Goal: Navigation & Orientation: Find specific page/section

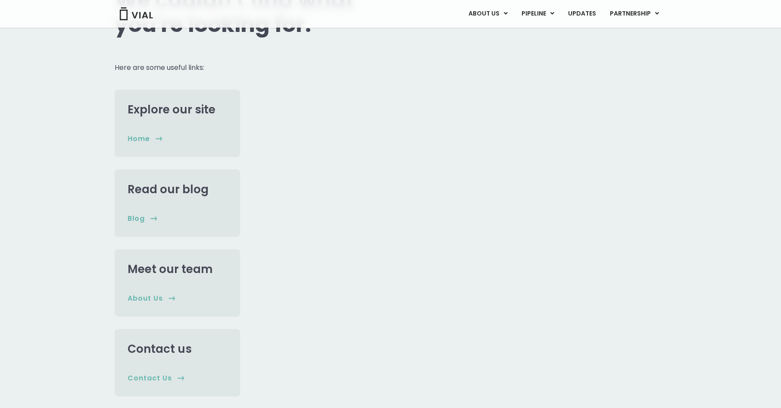
scroll to position [127, 0]
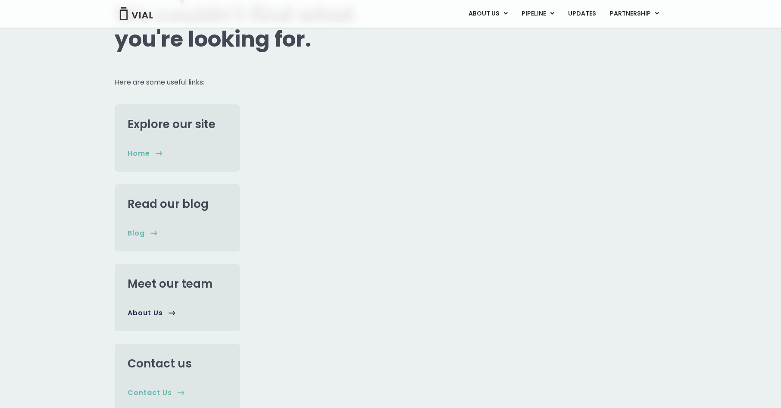
click at [146, 308] on span "About us" at bounding box center [145, 312] width 35 height 9
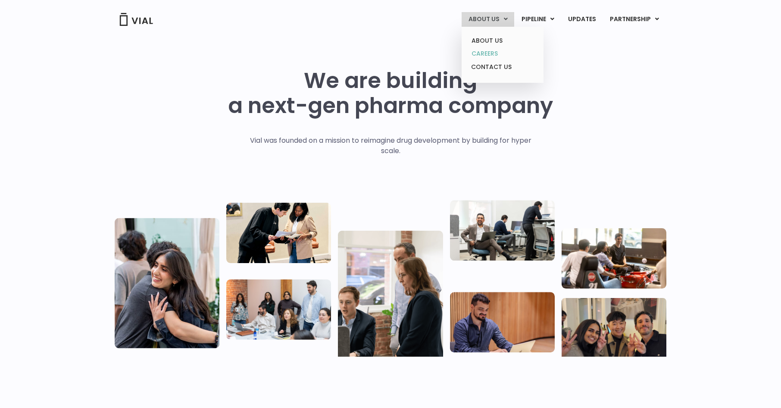
click at [491, 54] on link "CAREERS" at bounding box center [502, 53] width 75 height 13
